Goal: Task Accomplishment & Management: Use online tool/utility

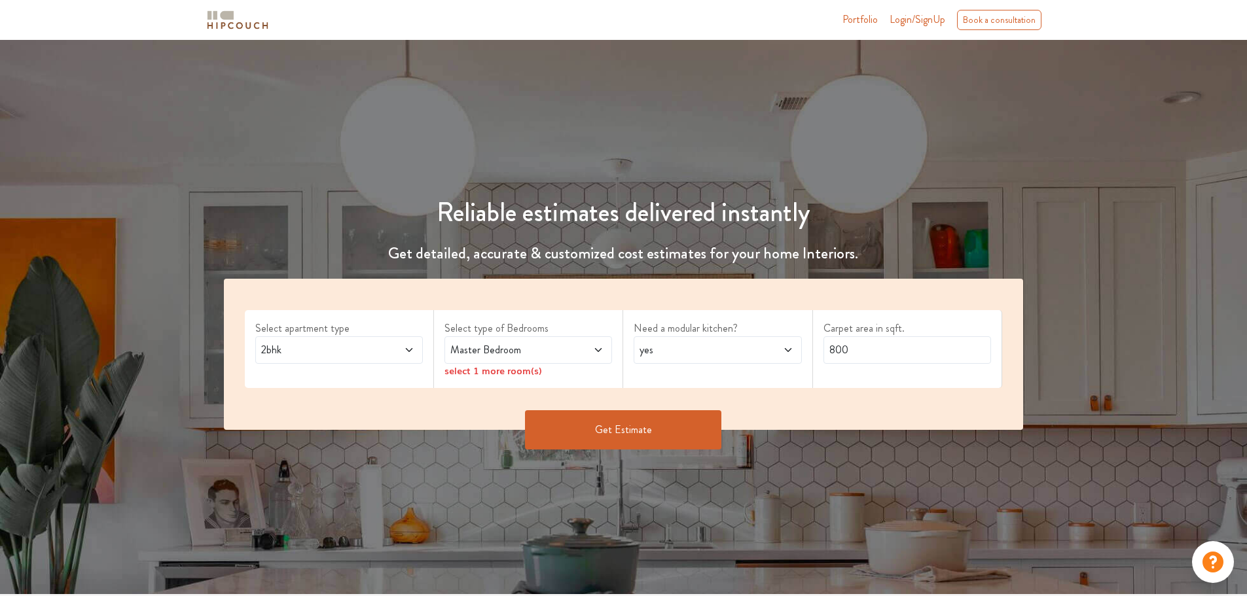
click at [405, 347] on icon at bounding box center [409, 350] width 10 height 10
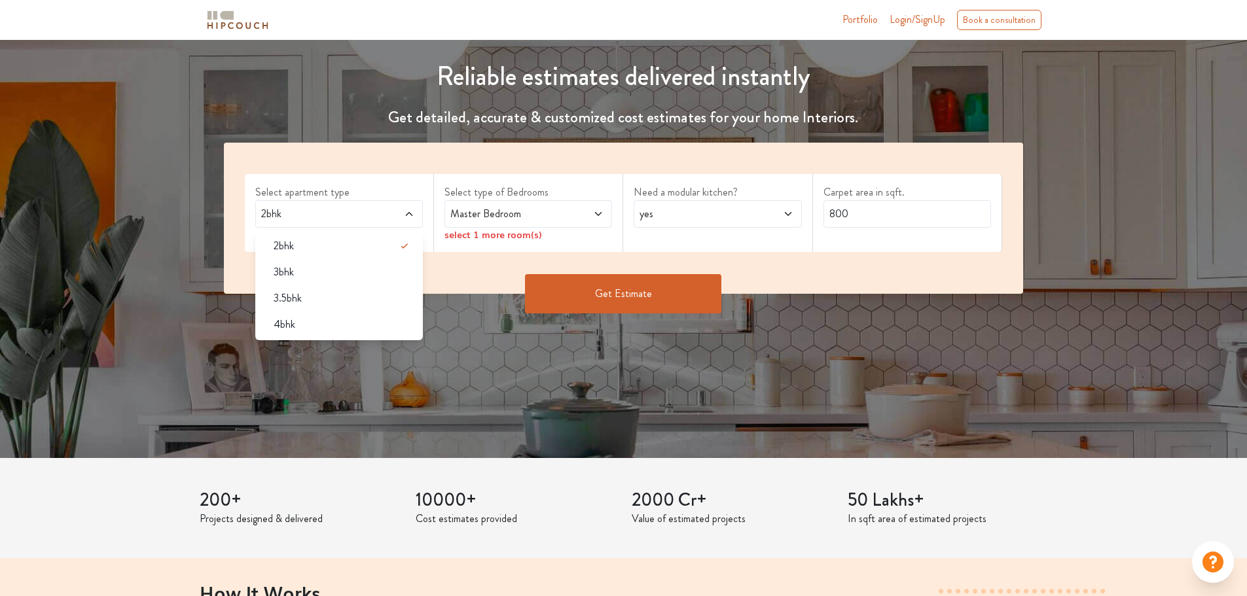
scroll to position [131, 0]
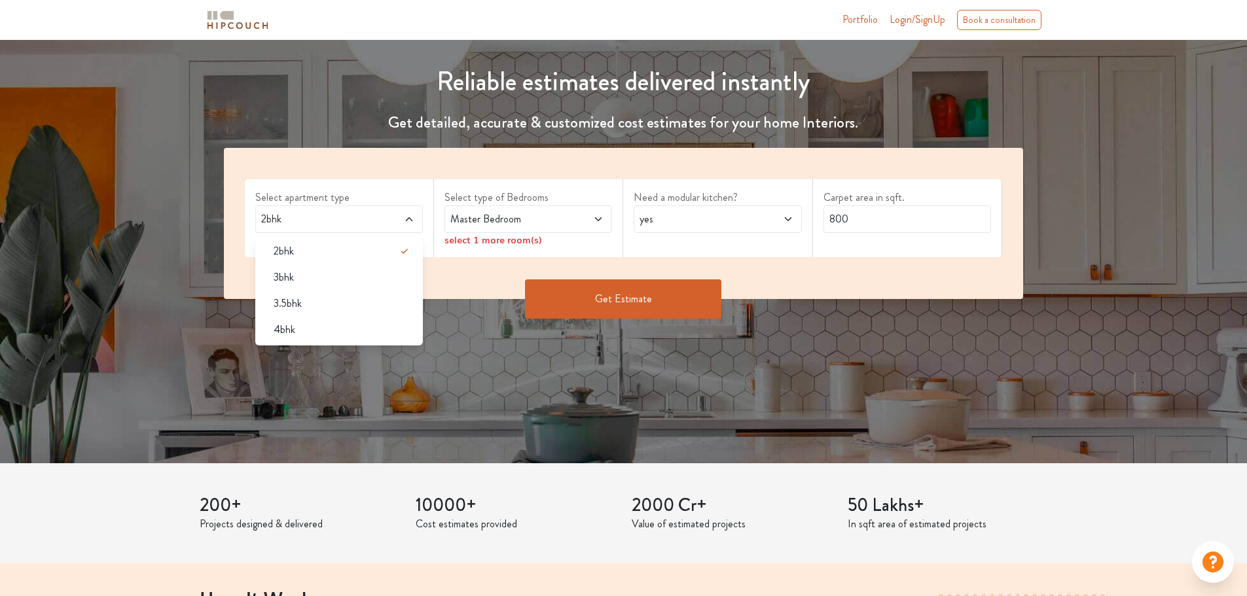
click at [415, 220] on div "2bhk" at bounding box center [339, 219] width 168 height 27
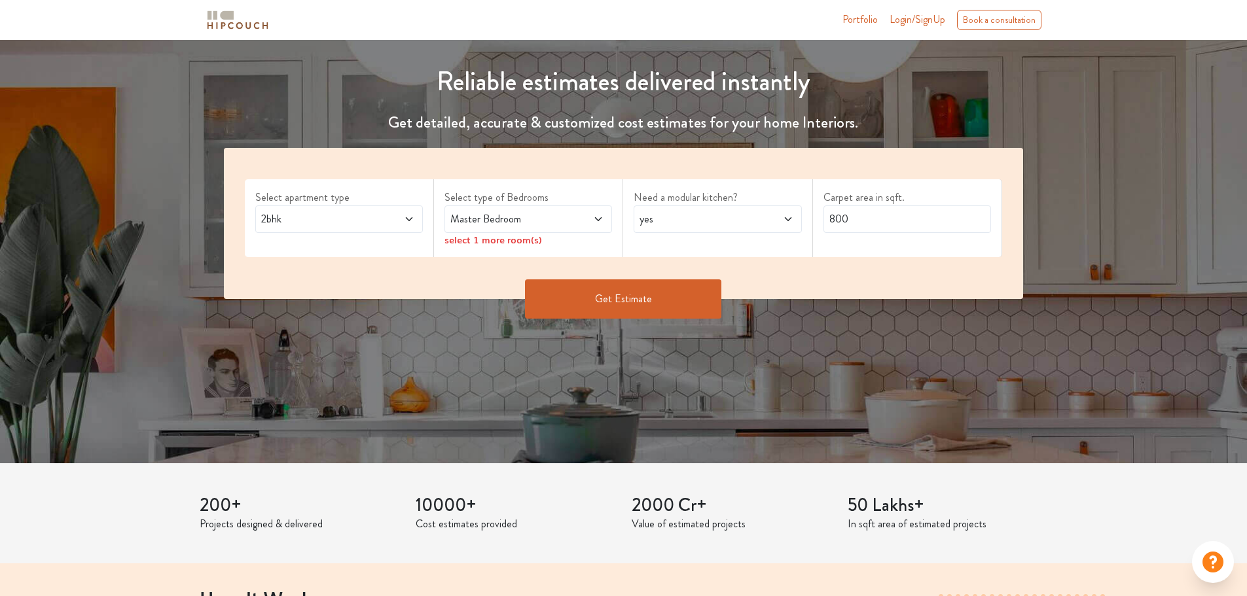
click at [537, 218] on span "Master Bedroom" at bounding box center [506, 219] width 117 height 16
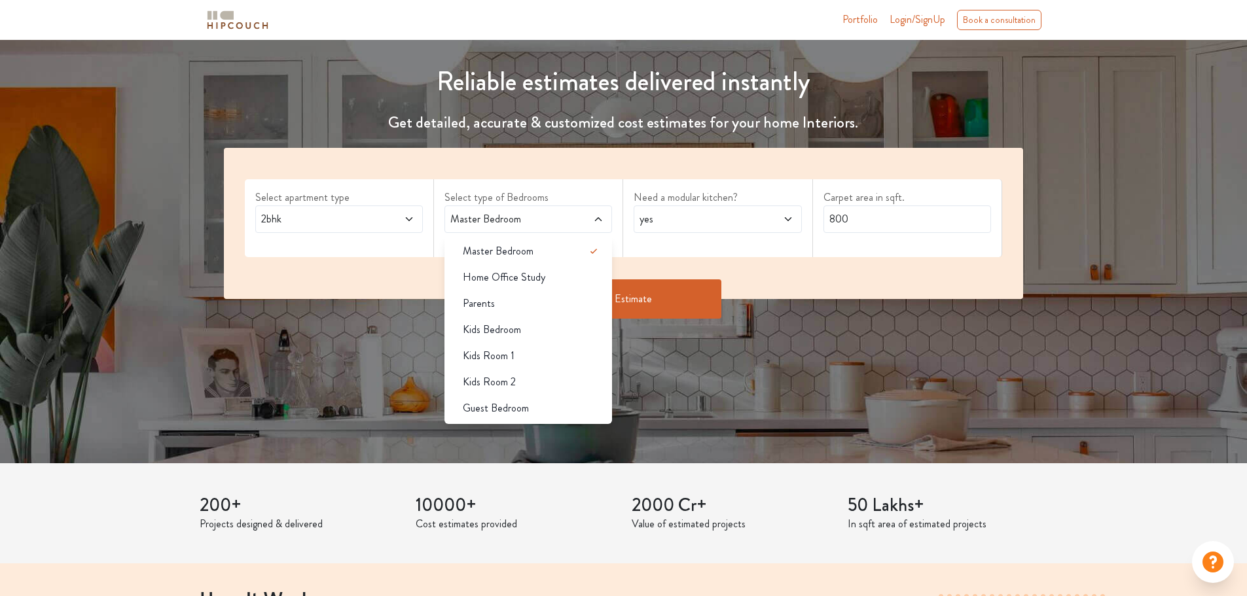
click at [587, 213] on span at bounding box center [584, 219] width 39 height 16
click at [558, 278] on div "Home Office Study" at bounding box center [532, 278] width 160 height 16
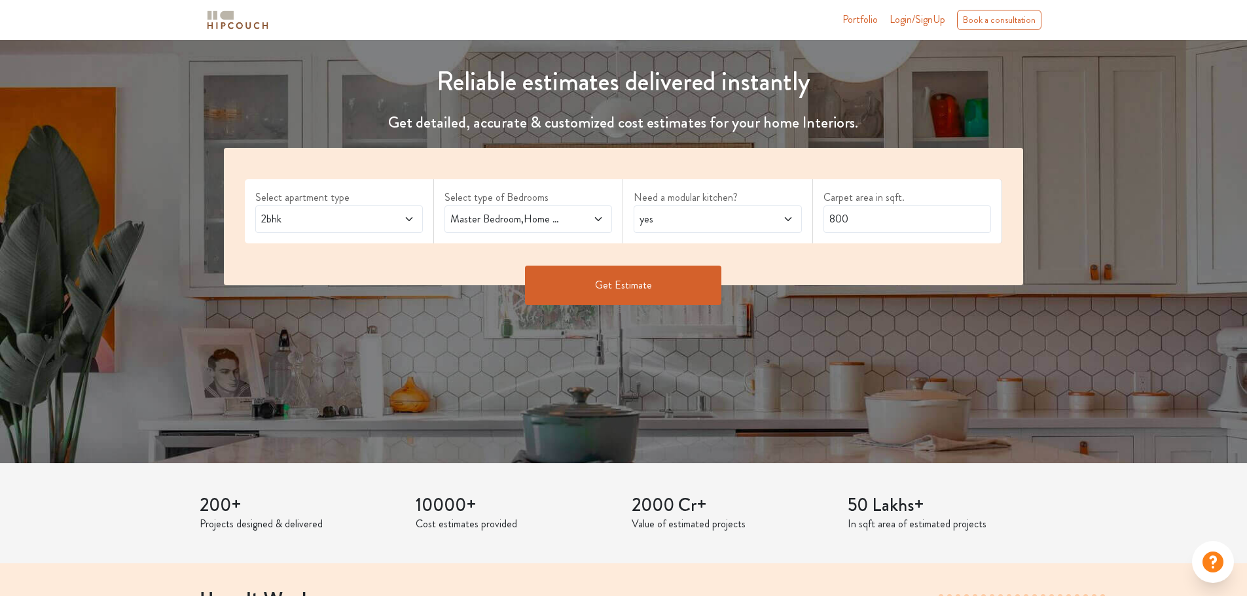
click at [782, 224] on span at bounding box center [773, 219] width 39 height 16
click at [369, 226] on span "2bhk" at bounding box center [317, 219] width 117 height 16
click at [391, 222] on span at bounding box center [394, 219] width 39 height 16
drag, startPoint x: 860, startPoint y: 214, endPoint x: 707, endPoint y: 173, distance: 158.5
click at [707, 173] on div "Select apartment type 2bhk Select type of Bedrooms Master Bedroom,Home Office S…" at bounding box center [624, 216] width 800 height 137
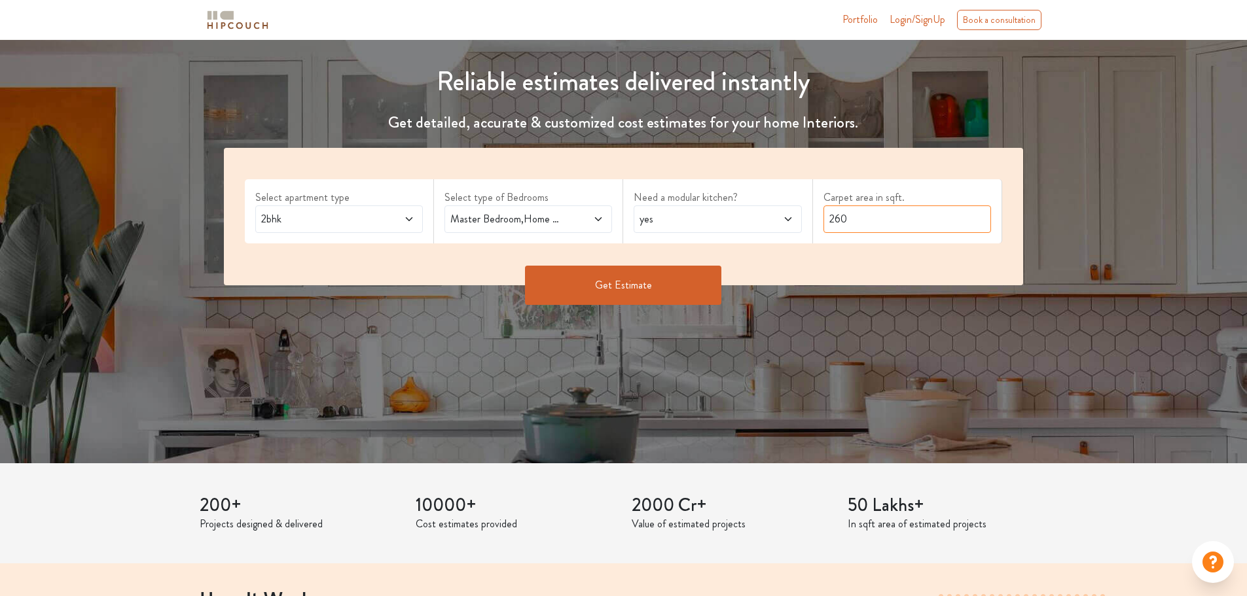
type input "260"
click at [594, 222] on icon at bounding box center [598, 219] width 10 height 10
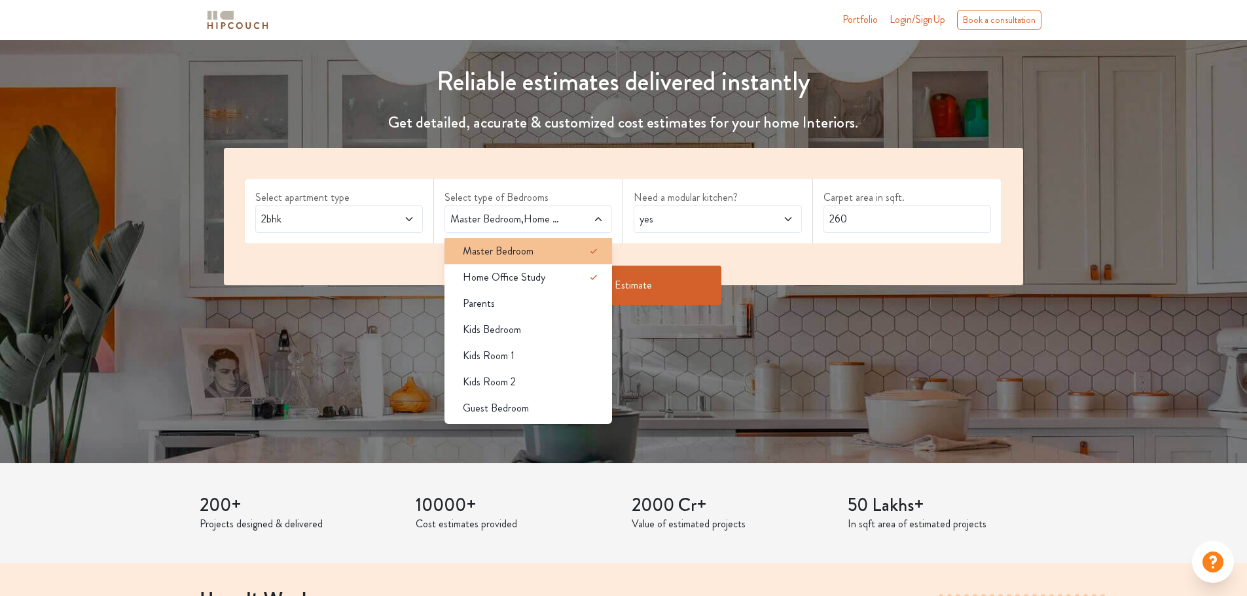
click at [573, 253] on div "Master Bedroom" at bounding box center [532, 252] width 160 height 16
click at [596, 251] on icon at bounding box center [594, 252] width 16 height 16
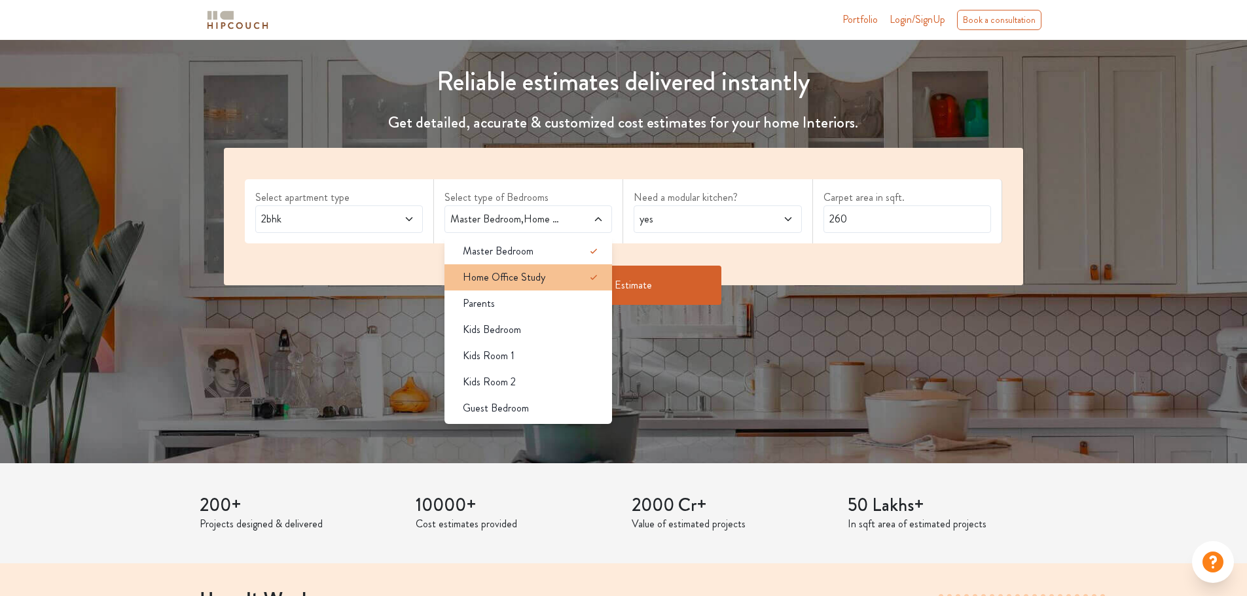
click at [571, 274] on div "Home Office Study" at bounding box center [532, 278] width 160 height 16
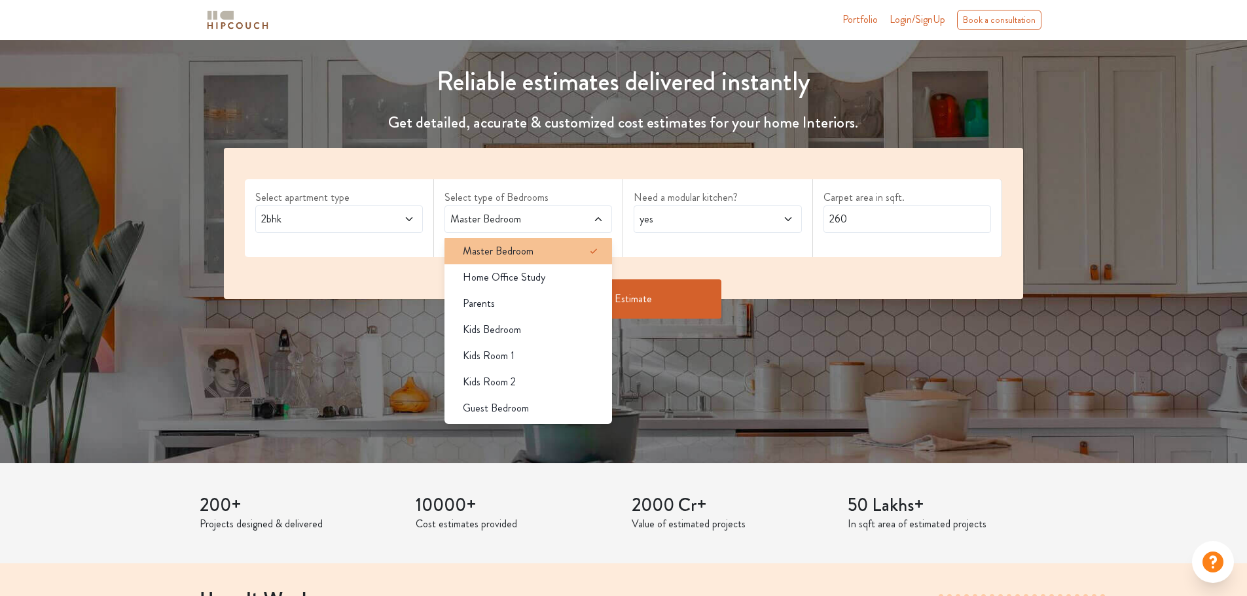
click at [572, 253] on div "Master Bedroom" at bounding box center [532, 252] width 160 height 16
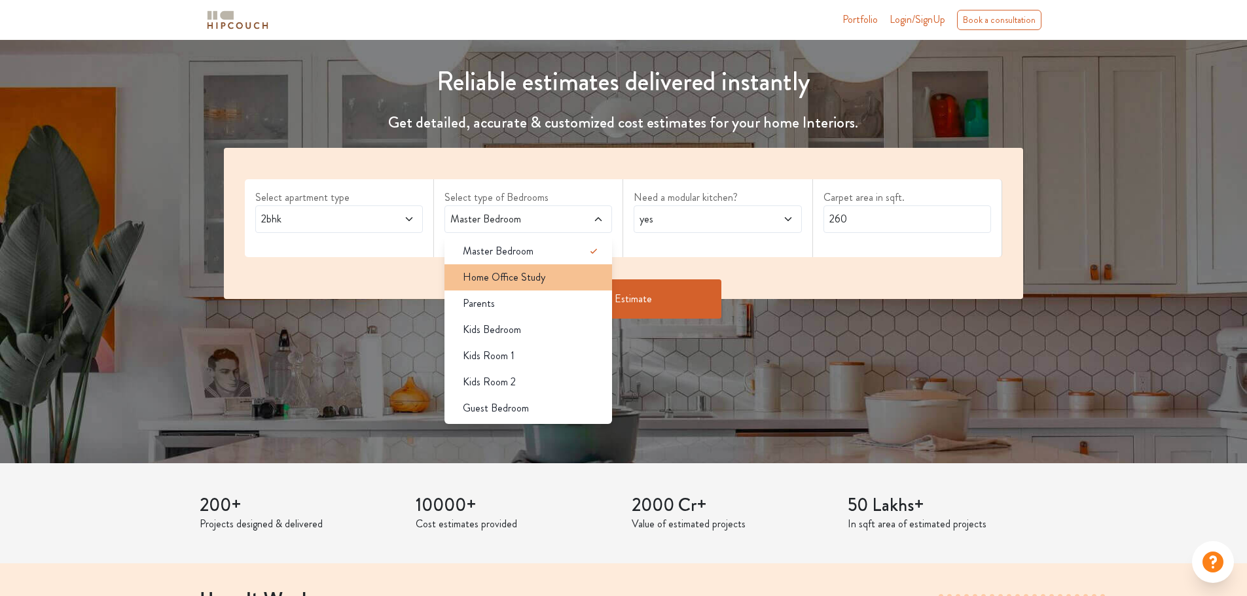
click at [575, 276] on div "Home Office Study" at bounding box center [532, 278] width 160 height 16
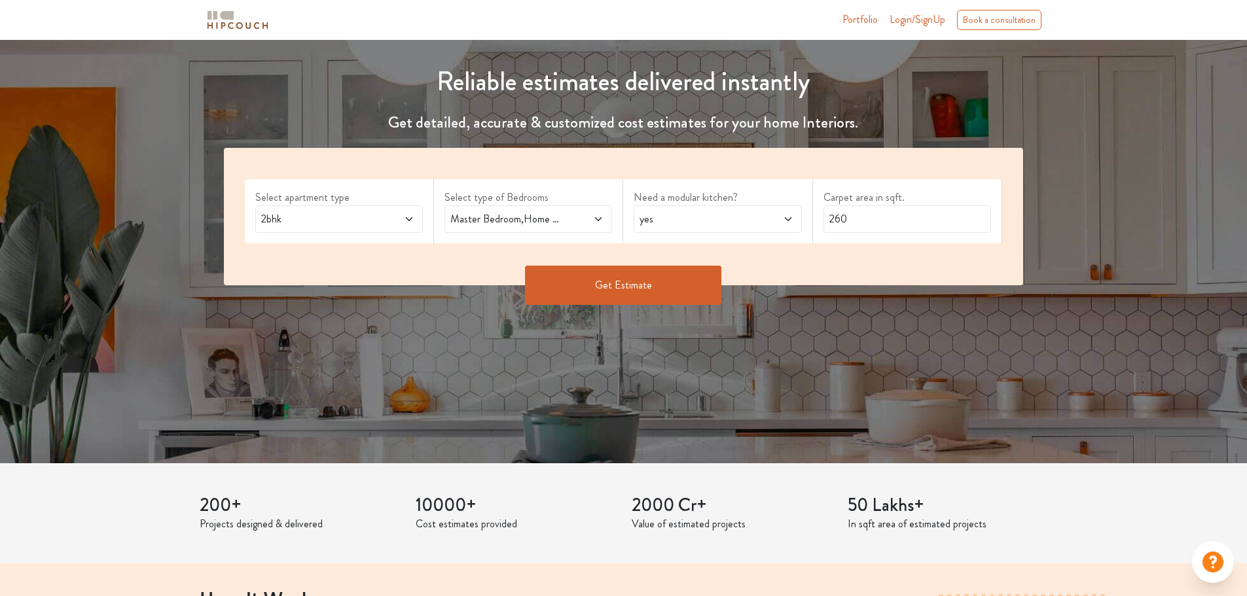
click at [577, 217] on span at bounding box center [584, 219] width 39 height 16
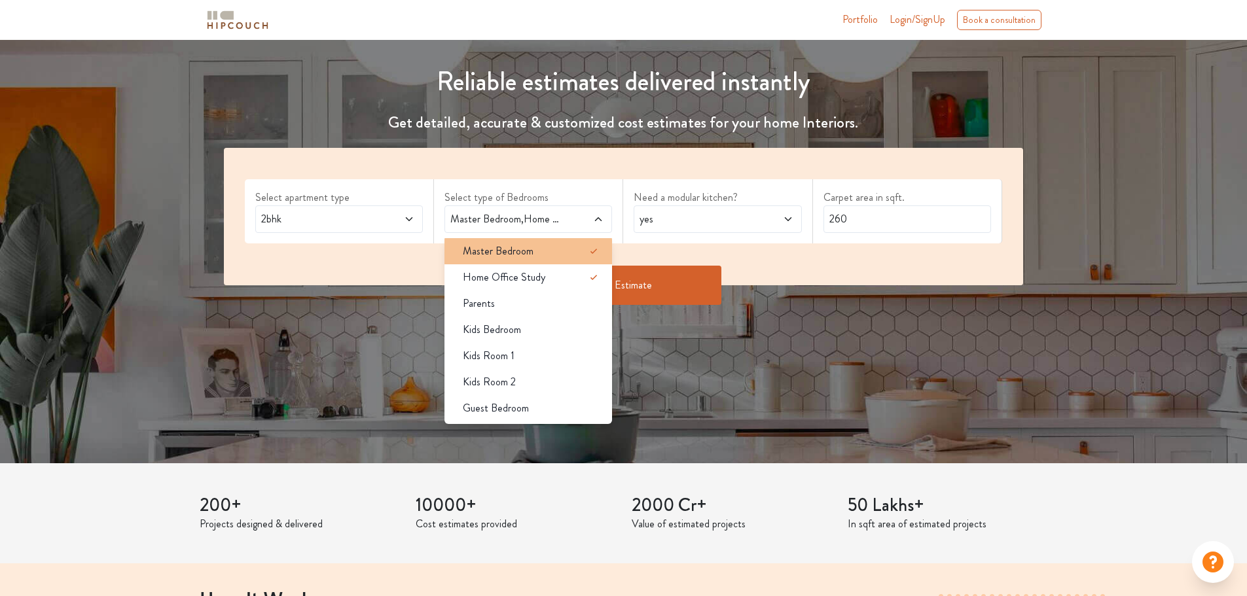
click at [555, 255] on div "Master Bedroom" at bounding box center [532, 252] width 160 height 16
click at [579, 220] on span at bounding box center [584, 219] width 39 height 16
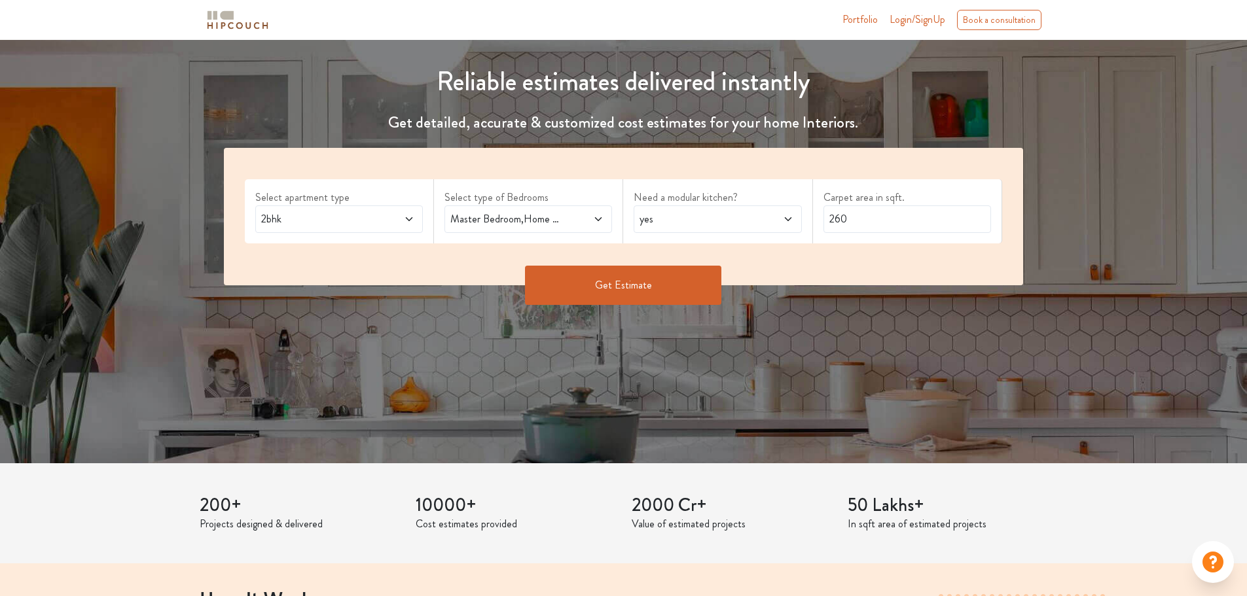
click at [547, 219] on span "Master Bedroom,Home Office Study" at bounding box center [506, 219] width 117 height 16
click at [648, 284] on button "Get Estimate" at bounding box center [623, 285] width 196 height 39
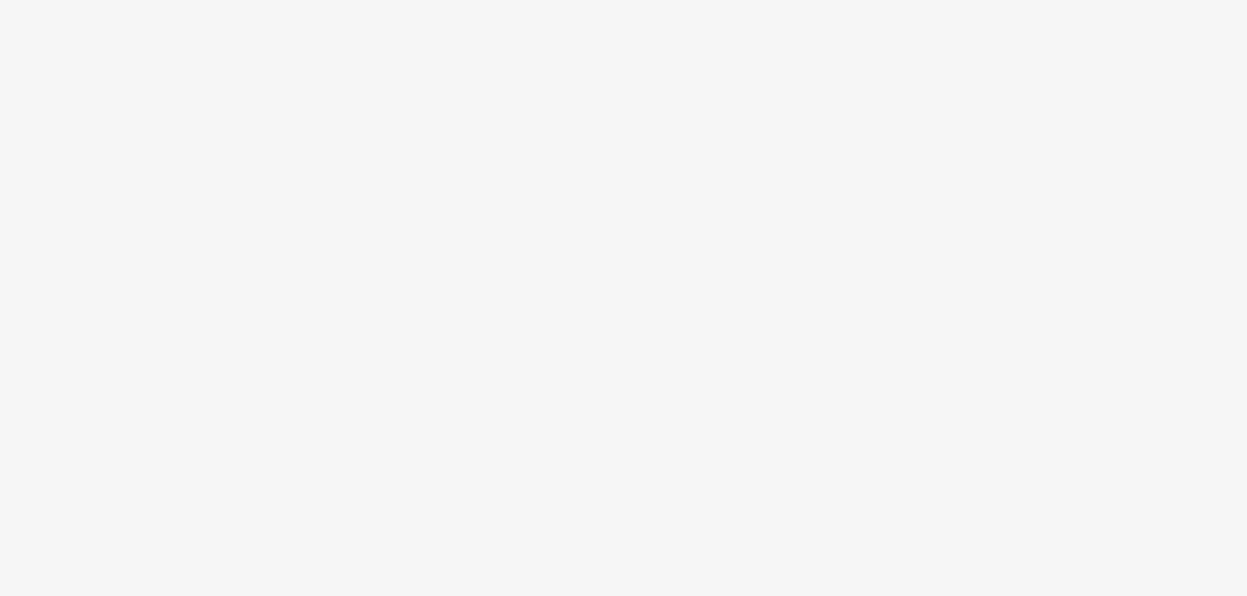
scroll to position [0, 0]
